Goal: Task Accomplishment & Management: Manage account settings

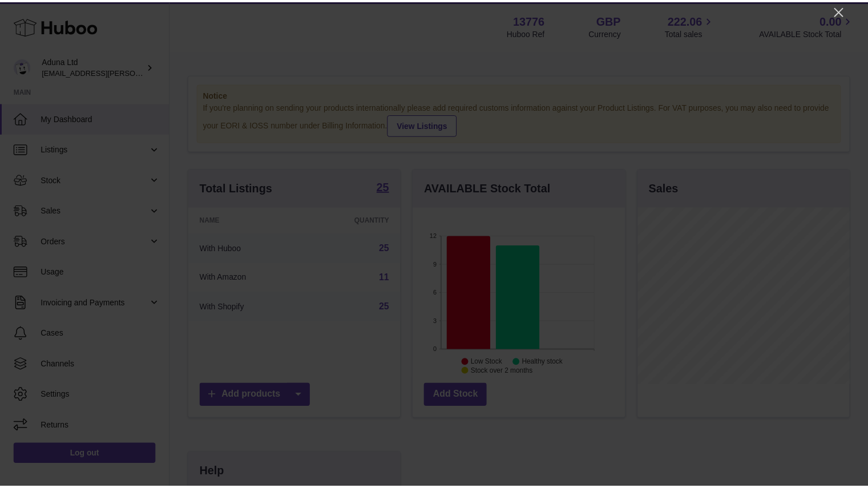
scroll to position [178, 215]
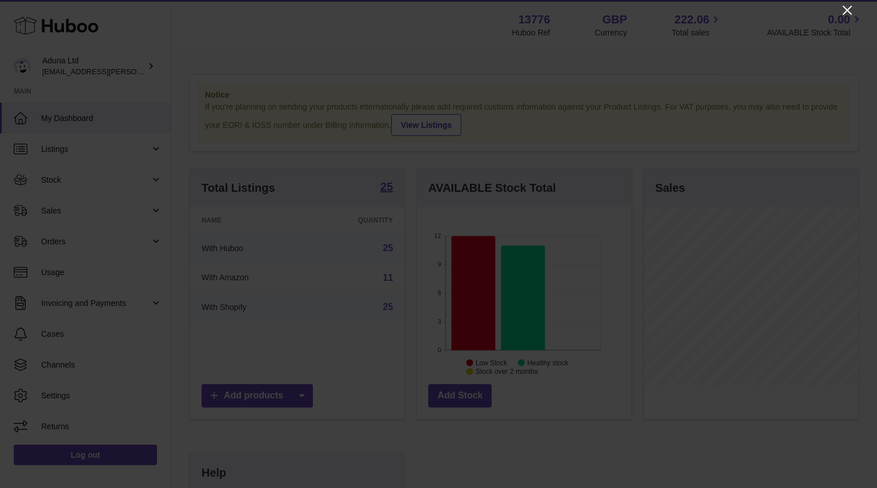
click at [848, 10] on icon "Close" at bounding box center [847, 10] width 14 height 14
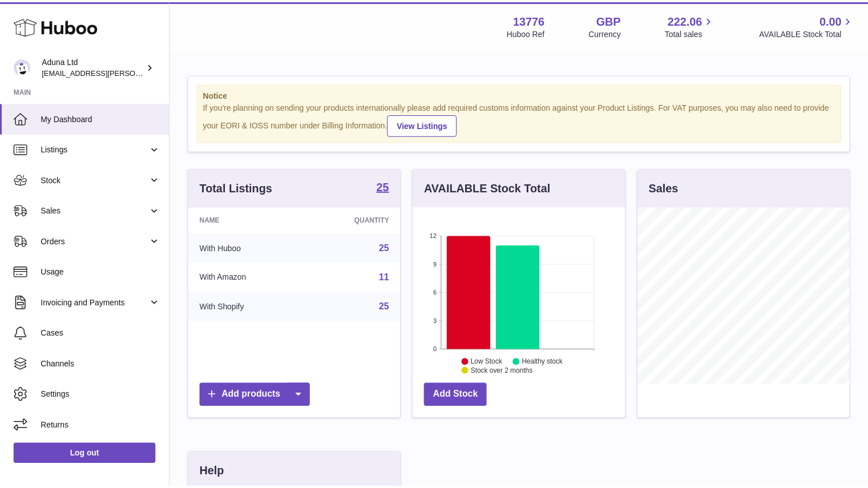
scroll to position [570683, 570650]
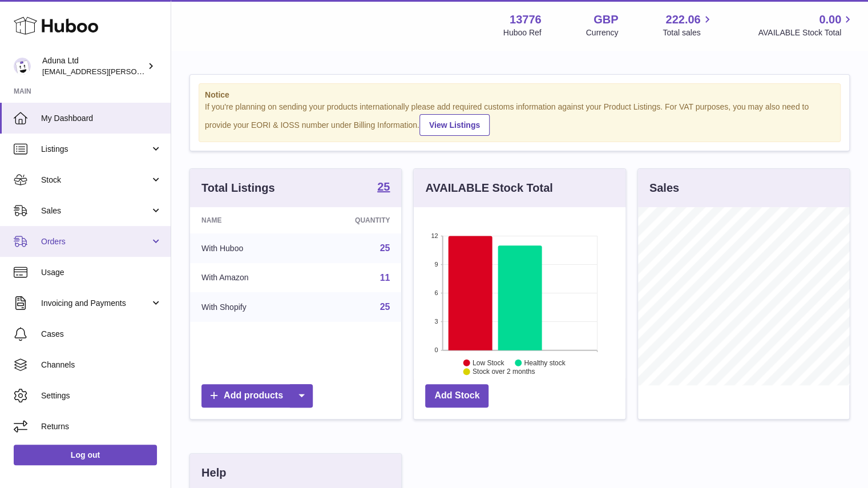
click at [102, 241] on span "Orders" at bounding box center [95, 241] width 109 height 11
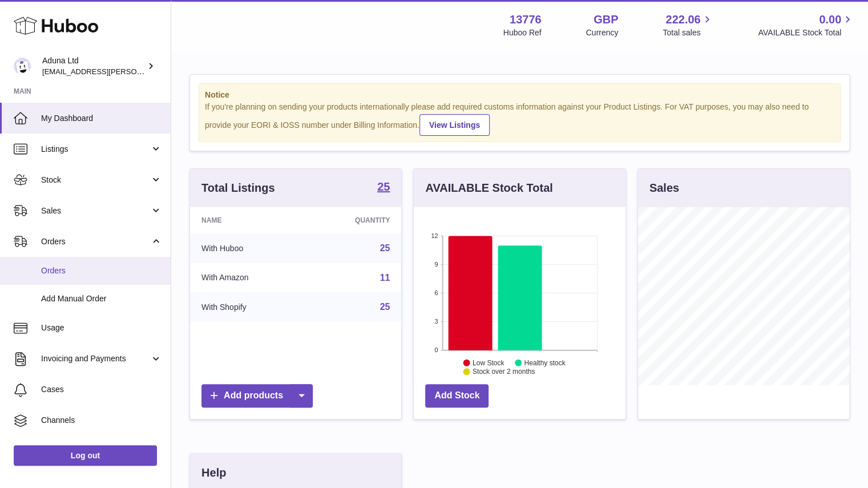
click at [113, 267] on span "Orders" at bounding box center [101, 270] width 121 height 11
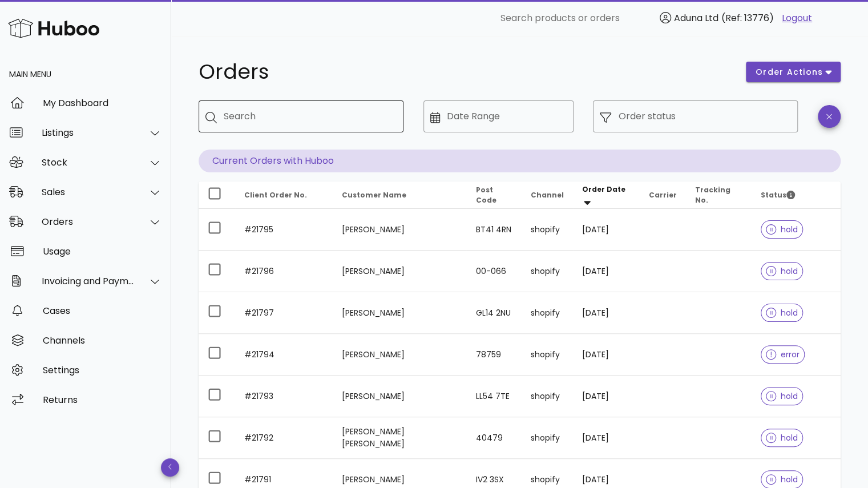
click at [254, 106] on div "Search" at bounding box center [309, 116] width 171 height 32
type input "******"
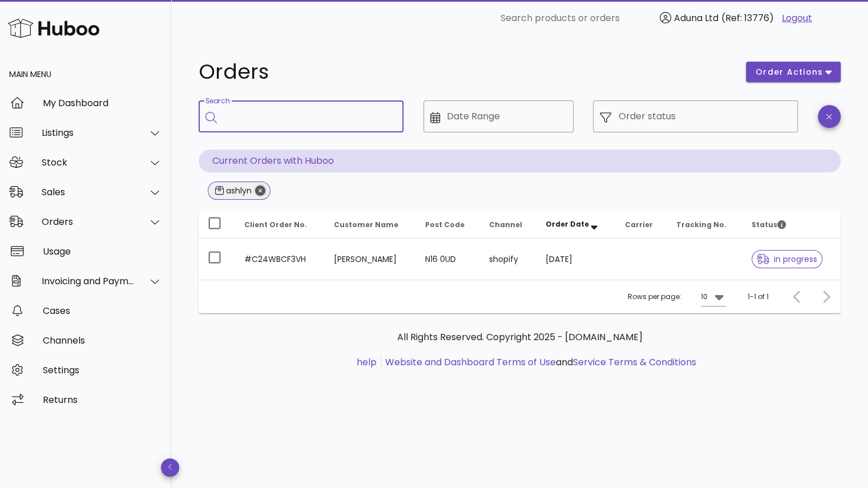
click at [259, 190] on icon "Close" at bounding box center [260, 191] width 10 height 10
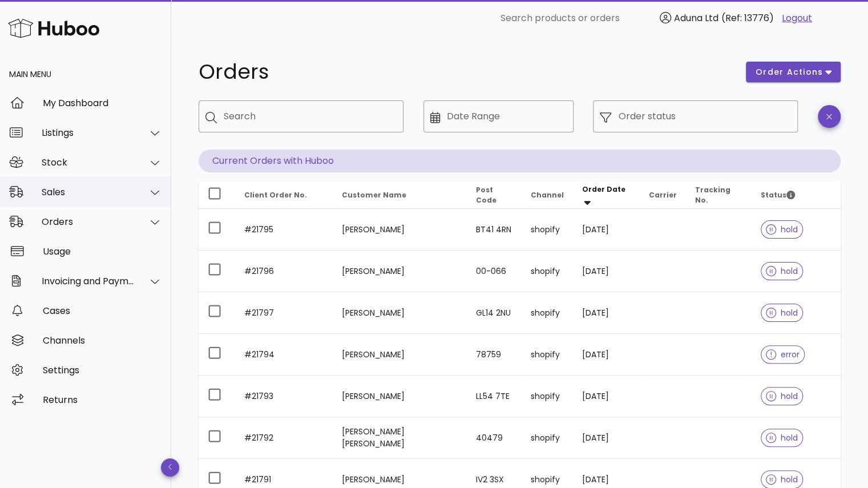
click at [135, 190] on div at bounding box center [148, 192] width 27 height 29
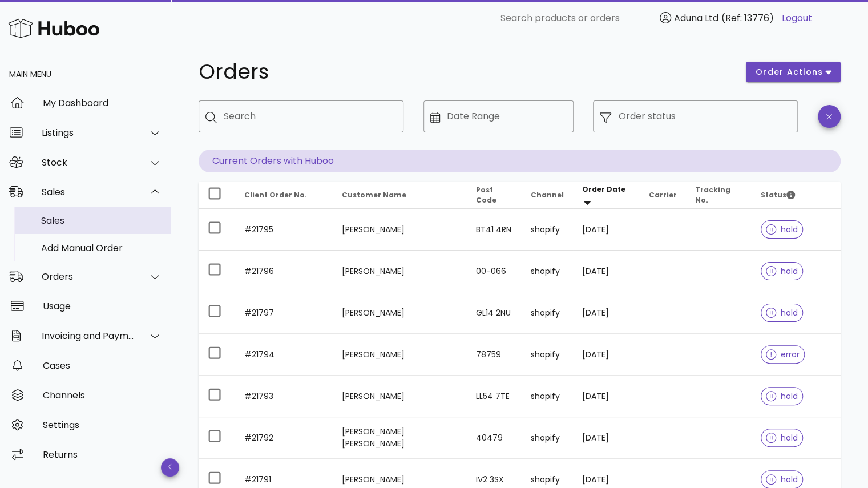
click at [123, 222] on div "Sales" at bounding box center [101, 220] width 121 height 11
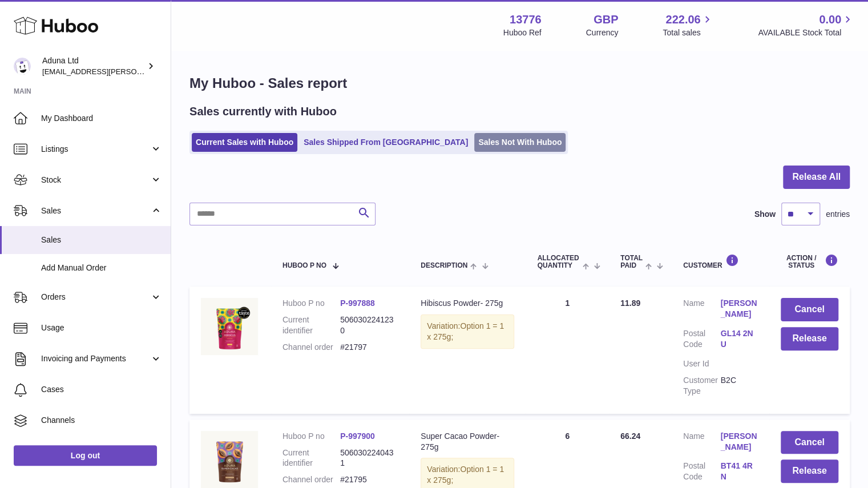
click at [474, 139] on link "Sales Not With Huboo" at bounding box center [519, 142] width 91 height 19
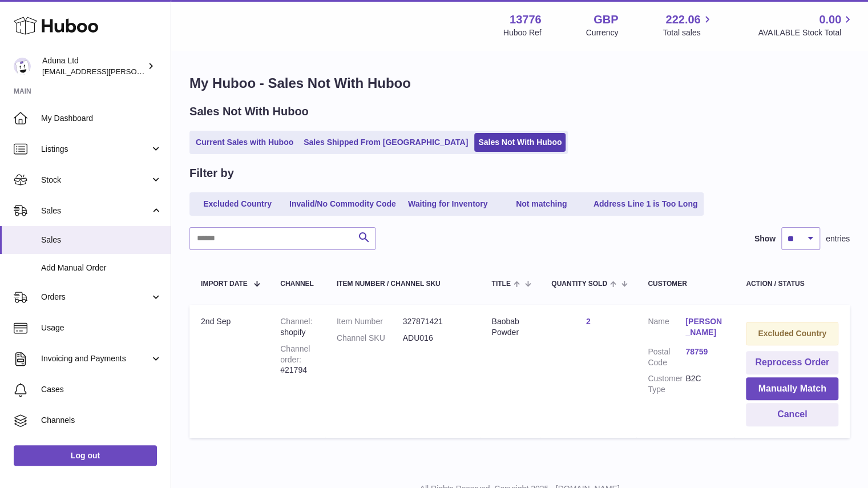
click at [691, 337] on link "[PERSON_NAME]" at bounding box center [705, 327] width 38 height 22
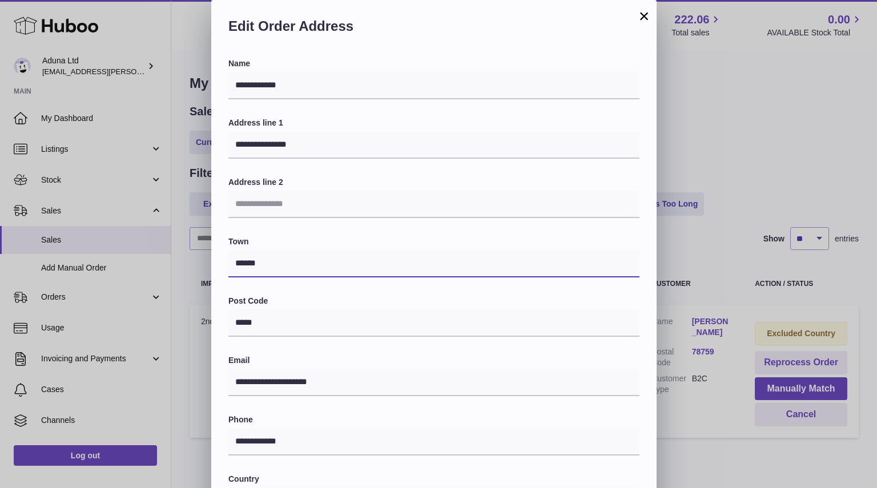
click at [582, 267] on input "******" at bounding box center [433, 263] width 411 height 27
click at [641, 17] on button "×" at bounding box center [644, 16] width 14 height 14
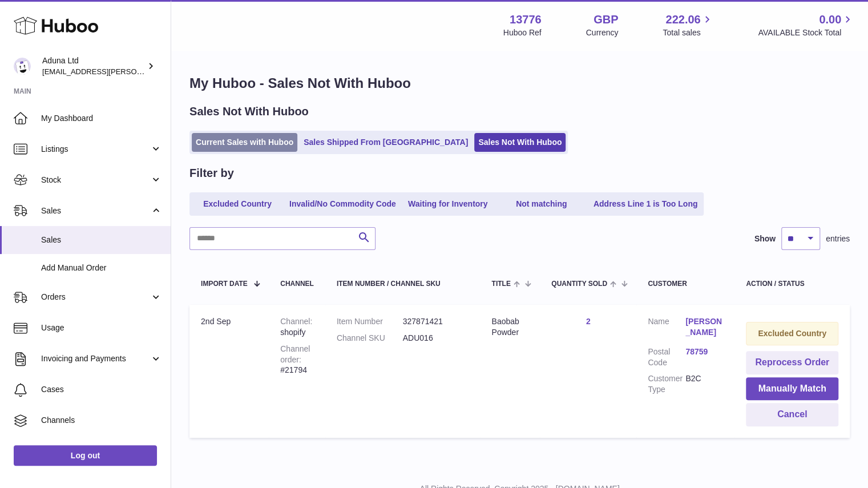
click at [267, 143] on link "Current Sales with Huboo" at bounding box center [245, 142] width 106 height 19
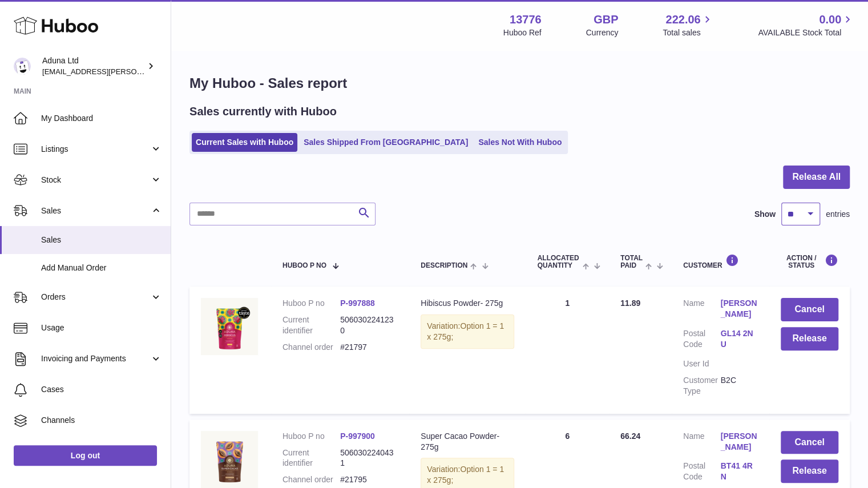
click at [791, 205] on select "** ** ** ***" at bounding box center [801, 214] width 39 height 23
select select "***"
click at [782, 203] on select "** ** ** ***" at bounding box center [801, 214] width 39 height 23
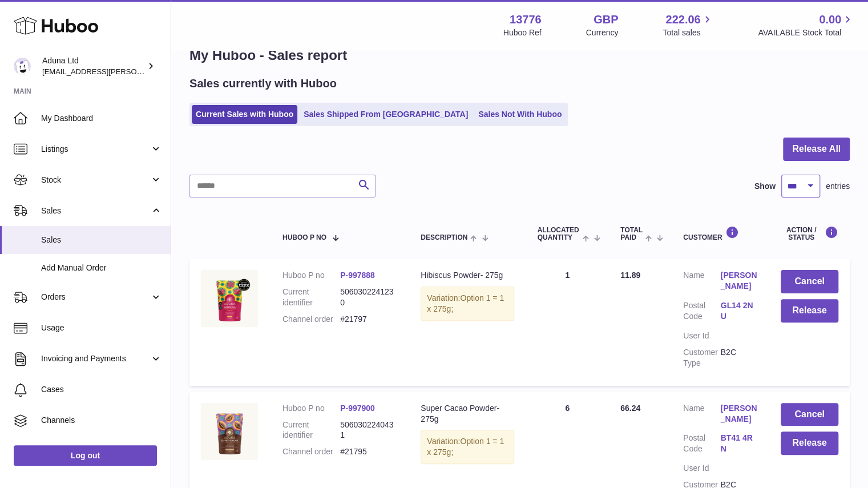
scroll to position [29, 0]
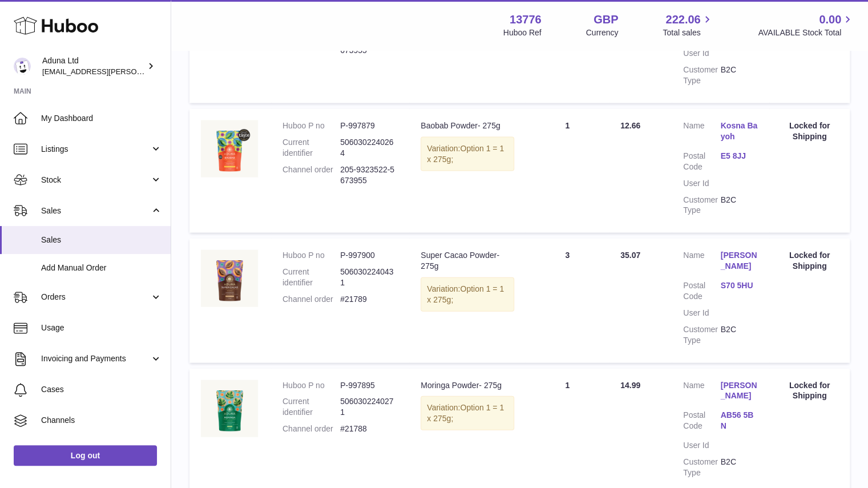
drag, startPoint x: 865, startPoint y: 282, endPoint x: 871, endPoint y: 295, distance: 14.6
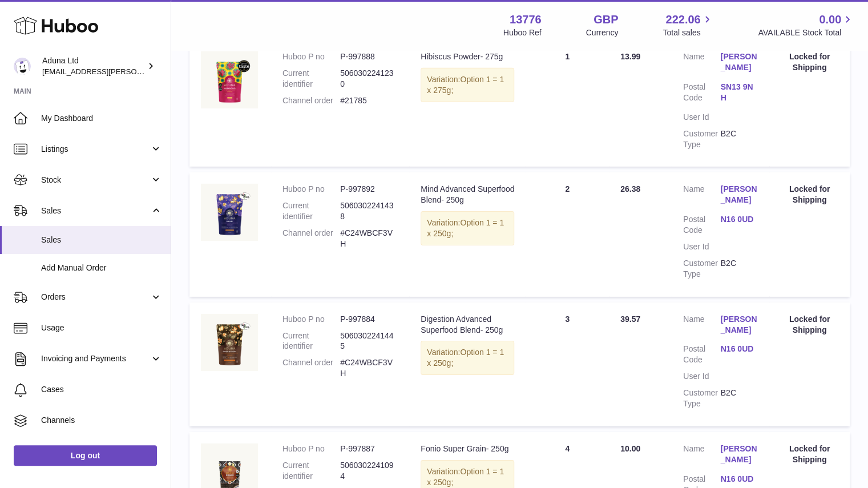
scroll to position [2150, 0]
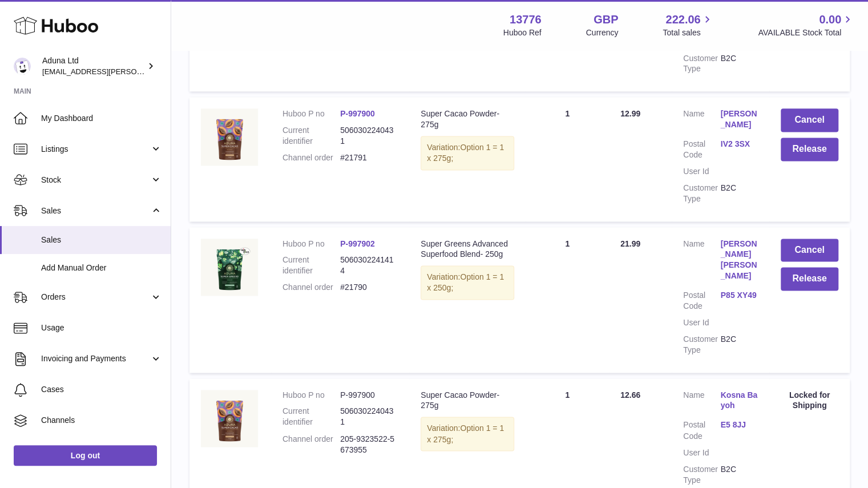
scroll to position [861, 0]
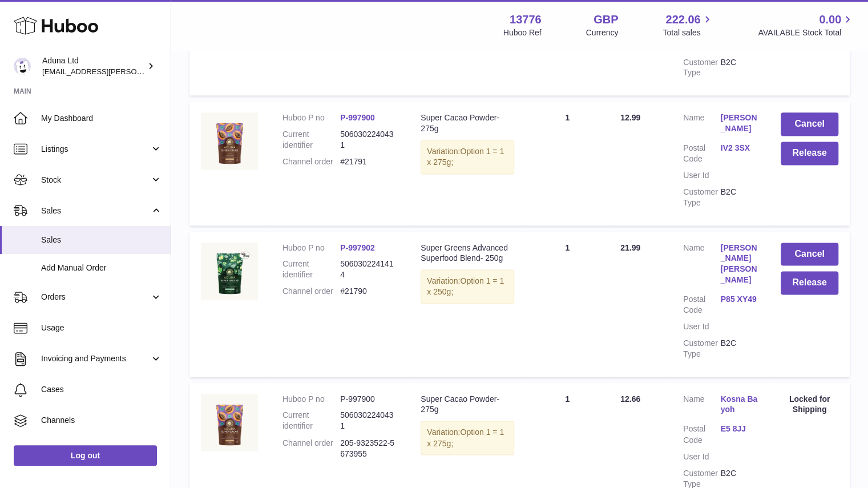
drag, startPoint x: 859, startPoint y: 184, endPoint x: 860, endPoint y: 163, distance: 20.6
click at [794, 295] on button "Release" at bounding box center [810, 282] width 58 height 23
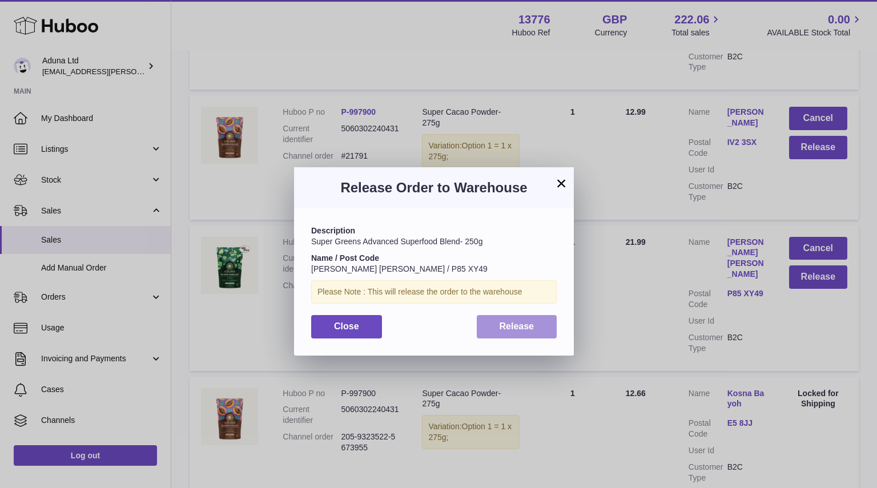
click at [535, 317] on button "Release" at bounding box center [517, 326] width 80 height 23
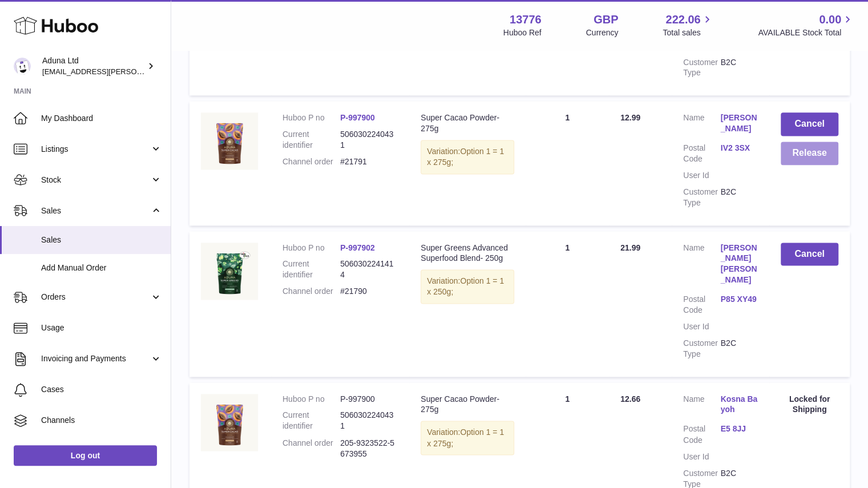
click at [793, 165] on button "Release" at bounding box center [810, 153] width 58 height 23
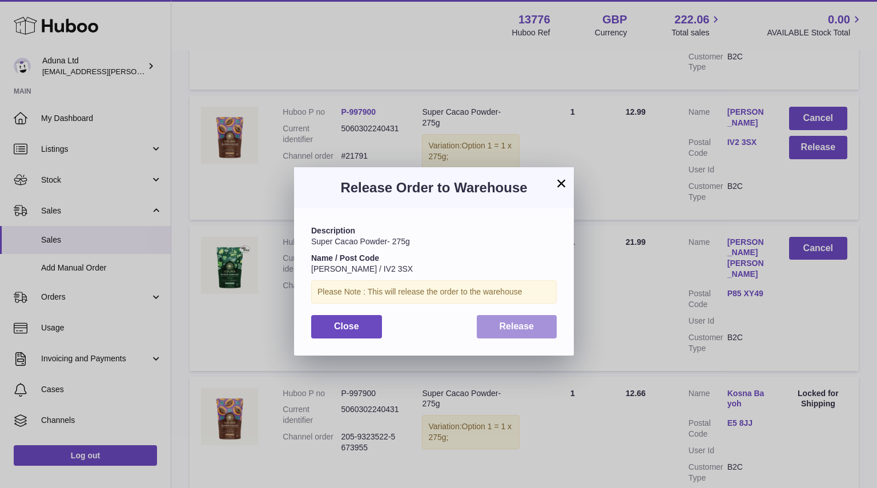
click at [531, 324] on span "Release" at bounding box center [517, 326] width 35 height 10
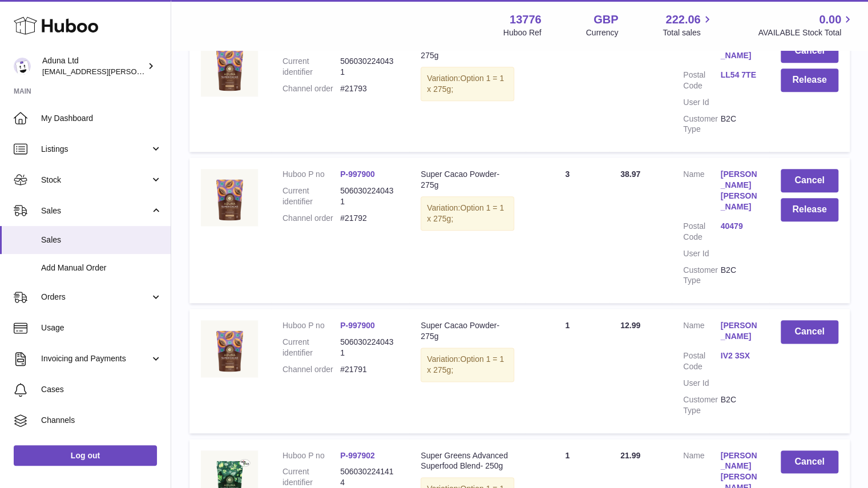
scroll to position [640, 0]
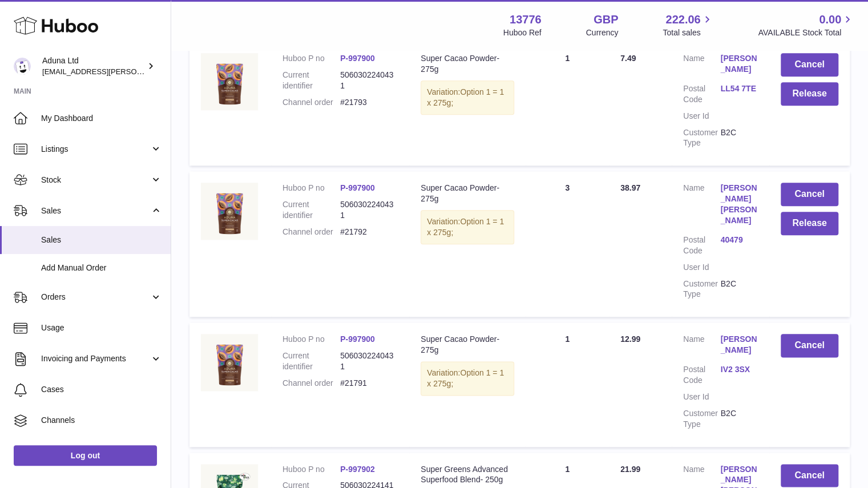
click at [732, 226] on link "Mario Adolfo Alvarado Pardo" at bounding box center [738, 204] width 37 height 43
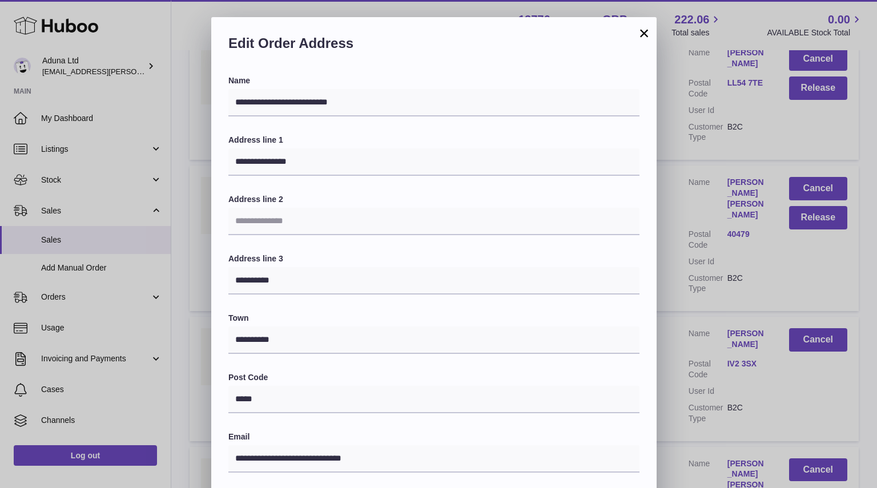
click at [647, 29] on button "×" at bounding box center [644, 33] width 14 height 14
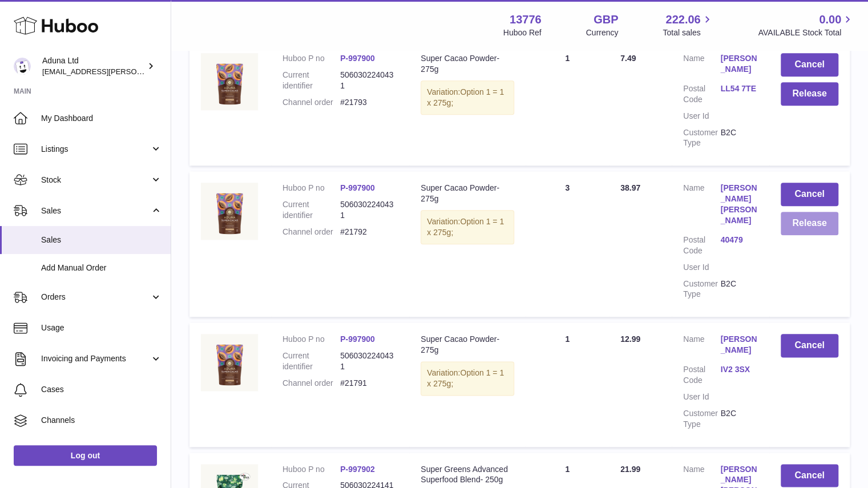
click at [825, 235] on button "Release" at bounding box center [810, 223] width 58 height 23
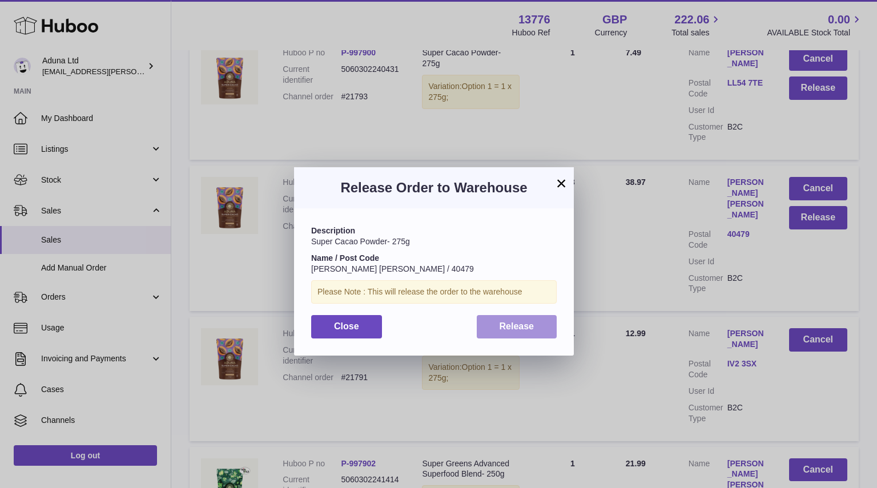
click at [510, 332] on button "Release" at bounding box center [517, 326] width 80 height 23
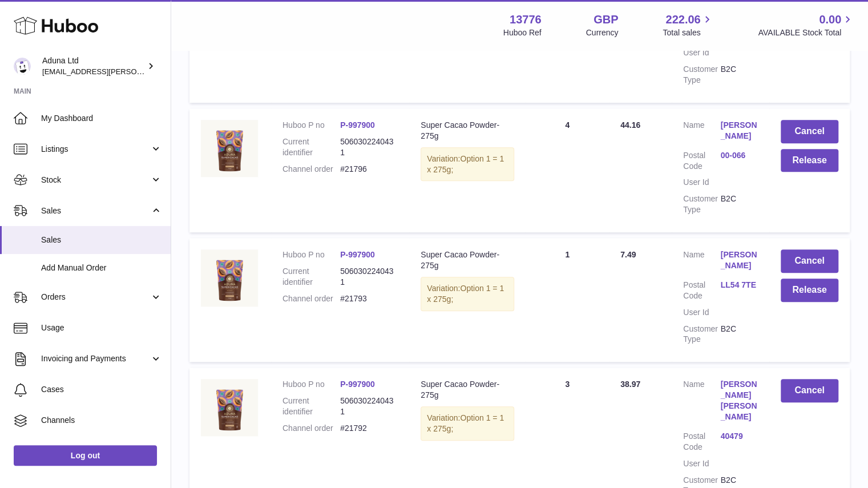
scroll to position [434, 0]
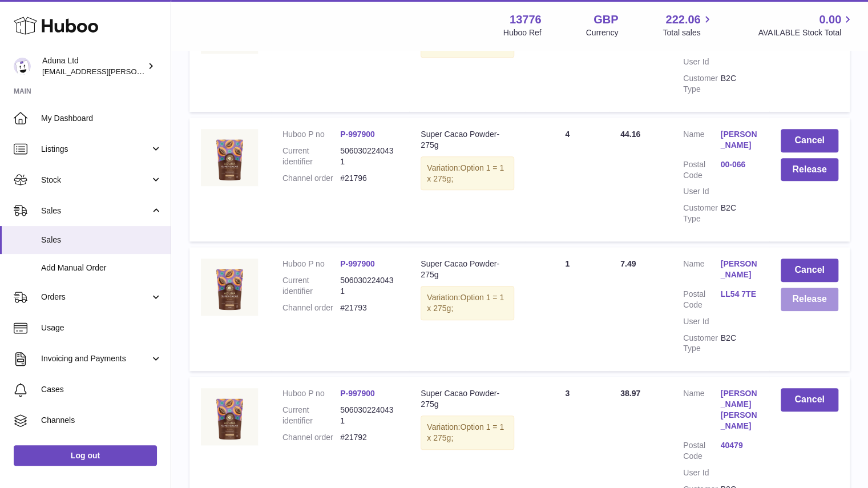
click at [803, 311] on button "Release" at bounding box center [810, 299] width 58 height 23
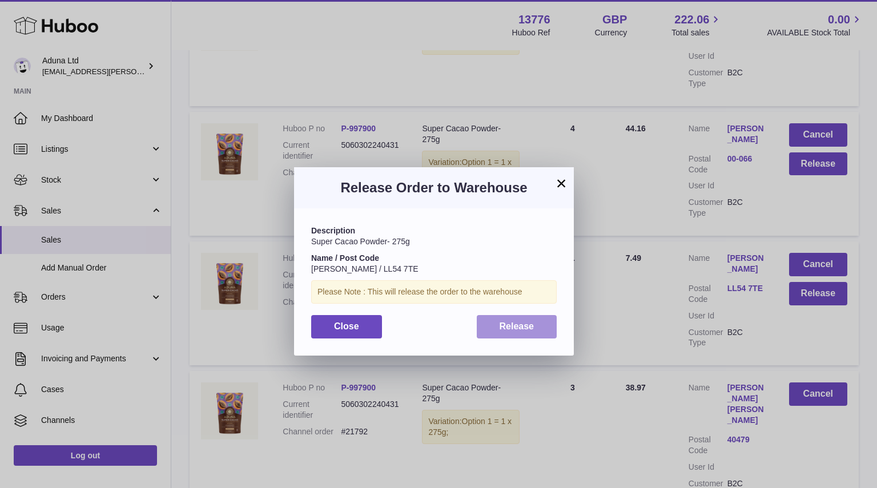
click at [495, 325] on button "Release" at bounding box center [517, 326] width 80 height 23
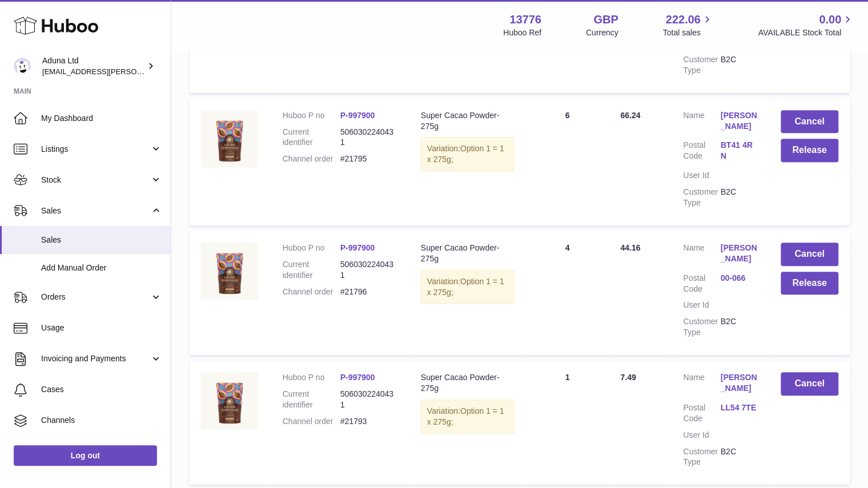
scroll to position [296, 0]
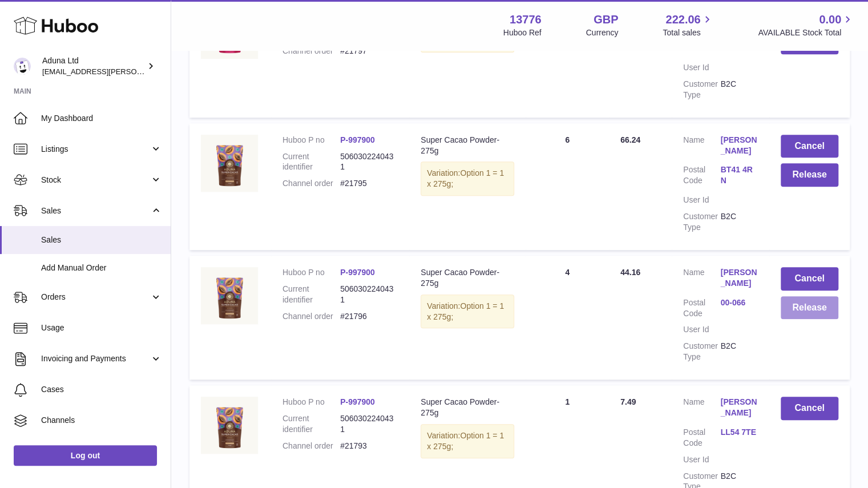
click at [787, 315] on button "Release" at bounding box center [810, 307] width 58 height 23
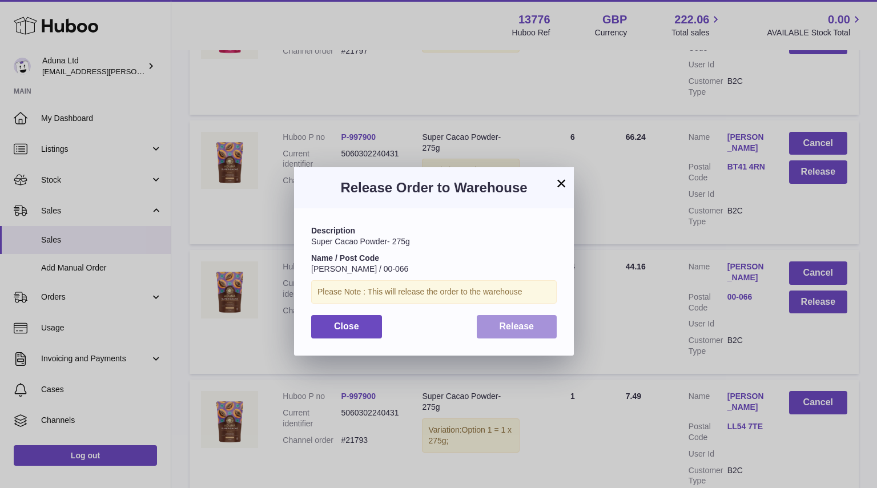
click at [514, 335] on button "Release" at bounding box center [517, 326] width 80 height 23
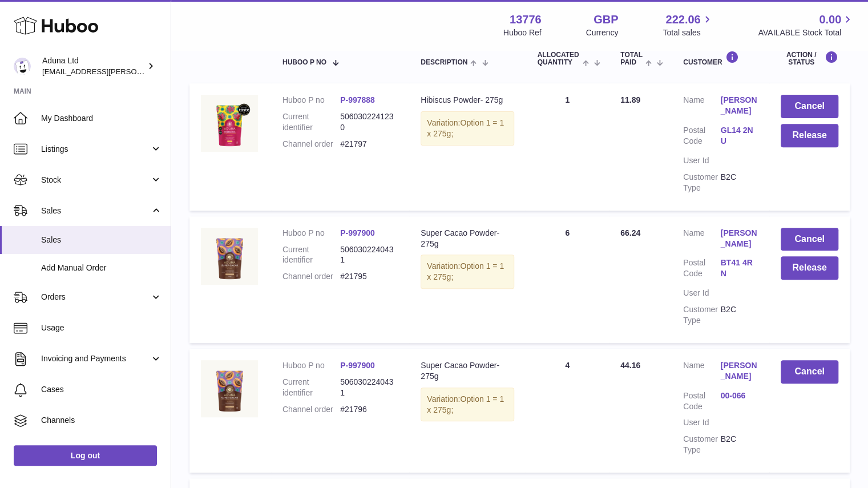
scroll to position [201, 0]
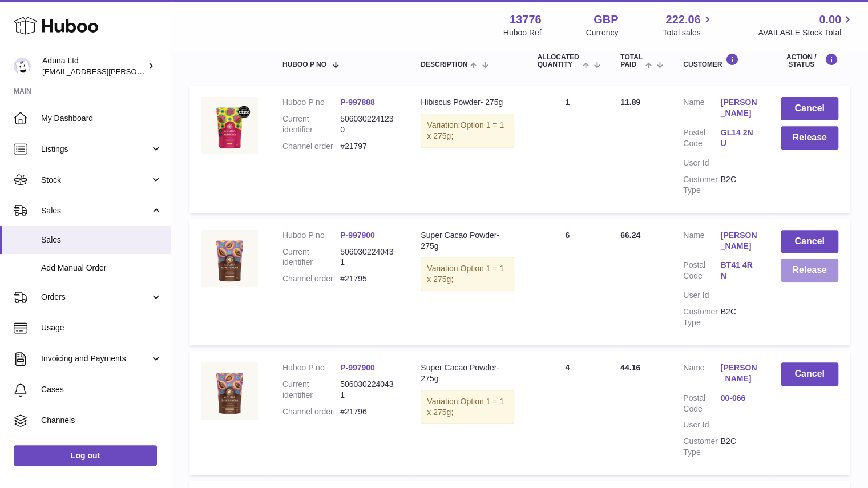
click at [803, 266] on button "Release" at bounding box center [810, 270] width 58 height 23
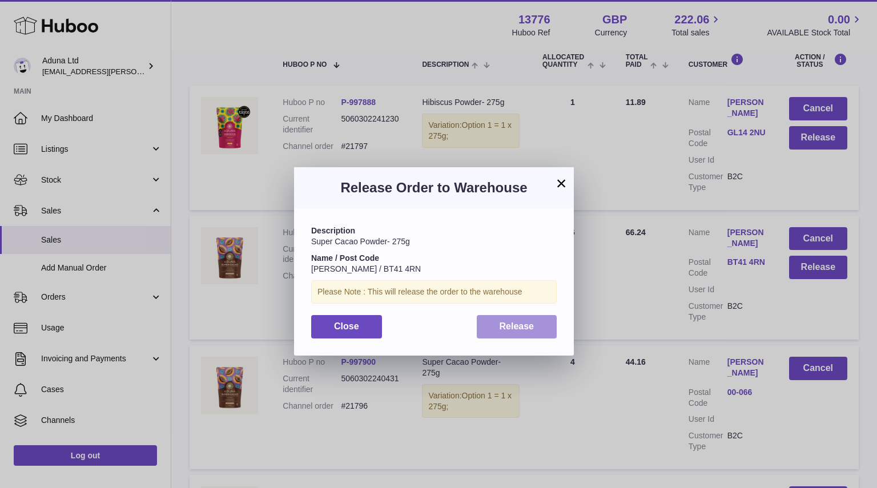
click at [498, 317] on button "Release" at bounding box center [517, 326] width 80 height 23
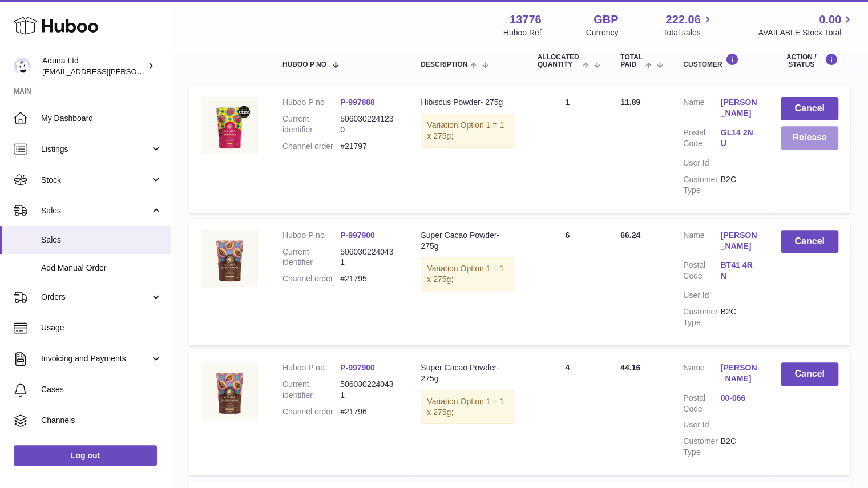
click at [793, 142] on button "Release" at bounding box center [810, 137] width 58 height 23
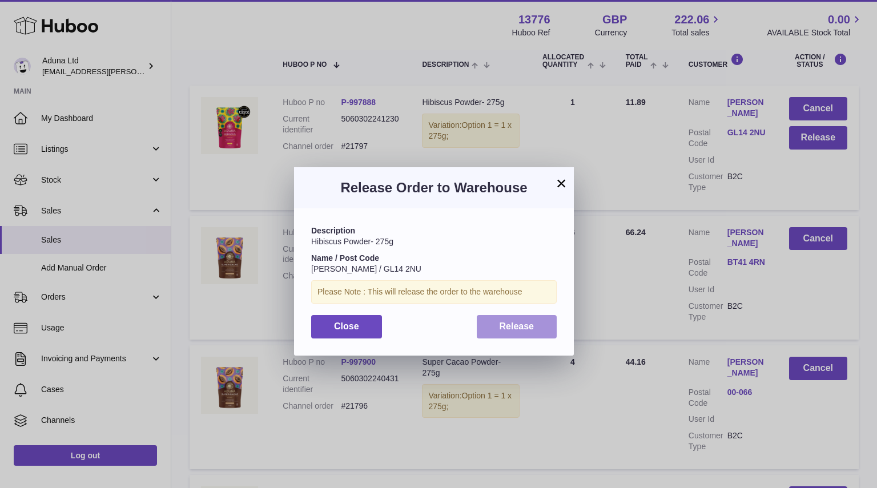
click at [490, 329] on button "Release" at bounding box center [517, 326] width 80 height 23
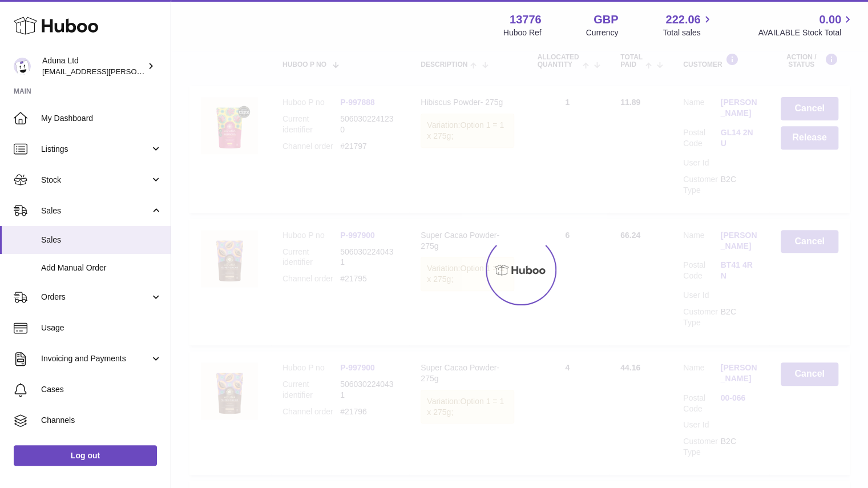
click at [430, 17] on div "× Release Order to Warehouse Description Hibiscus Powder- 275g Name / Post Code…" at bounding box center [434, 261] width 868 height 488
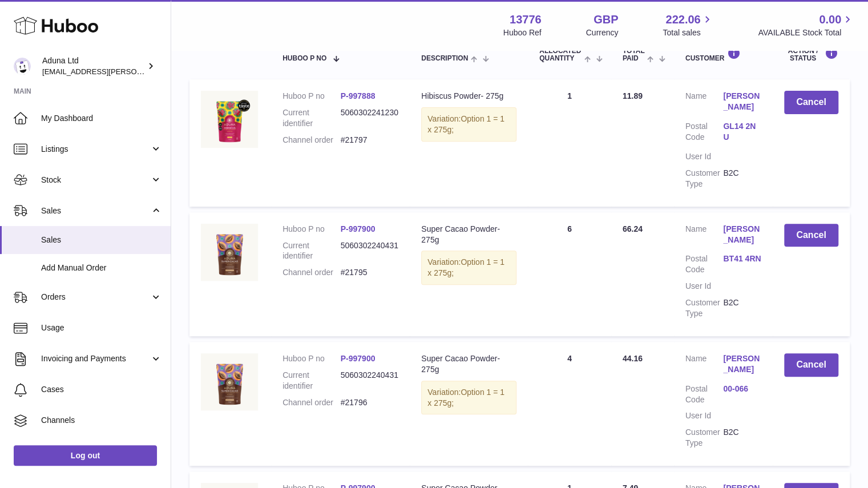
scroll to position [0, 0]
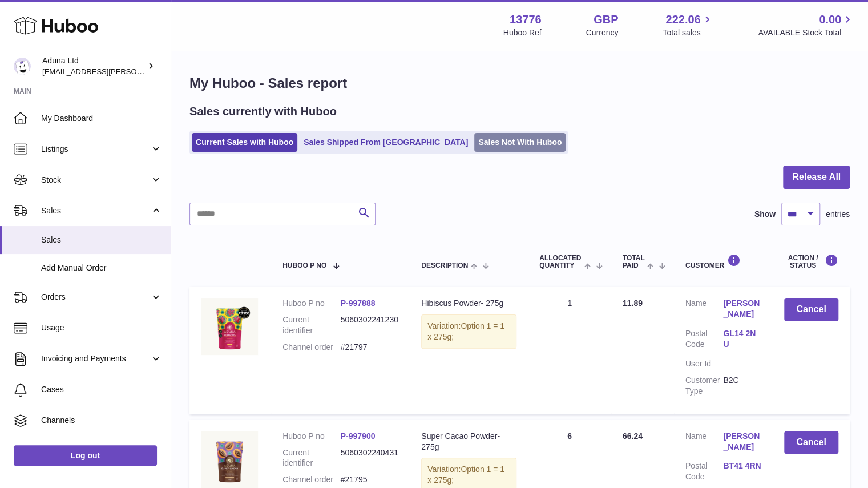
click at [475, 133] on link "Sales Not With Huboo" at bounding box center [519, 142] width 91 height 19
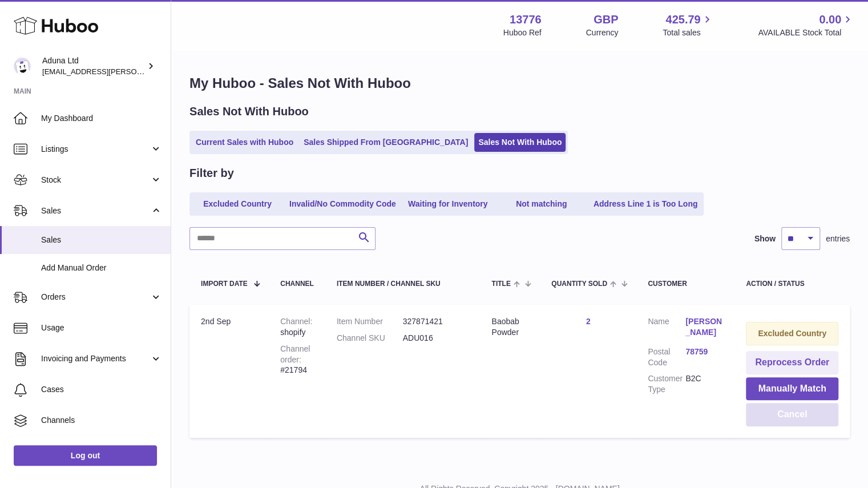
click at [790, 416] on button "Cancel" at bounding box center [792, 414] width 92 height 23
